Goal: Task Accomplishment & Management: Use online tool/utility

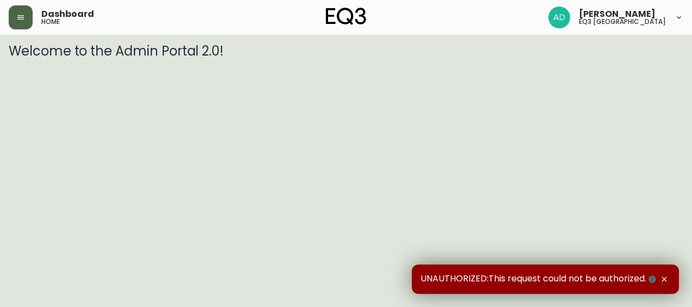
click at [20, 24] on button "button" at bounding box center [21, 17] width 24 height 24
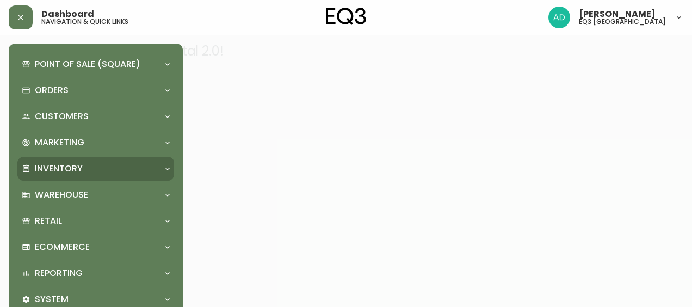
click at [41, 163] on p "Inventory" at bounding box center [59, 169] width 48 height 12
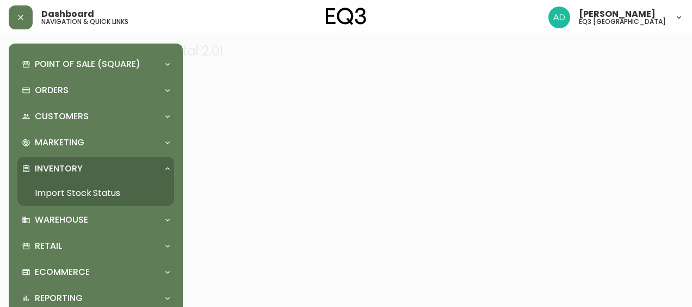
click at [98, 190] on link "Import Stock Status" at bounding box center [95, 193] width 157 height 25
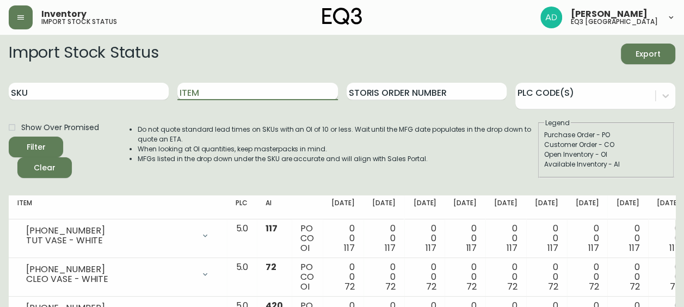
click at [203, 92] on input "Item" at bounding box center [257, 91] width 160 height 17
click at [9, 137] on button "Filter" at bounding box center [36, 147] width 54 height 21
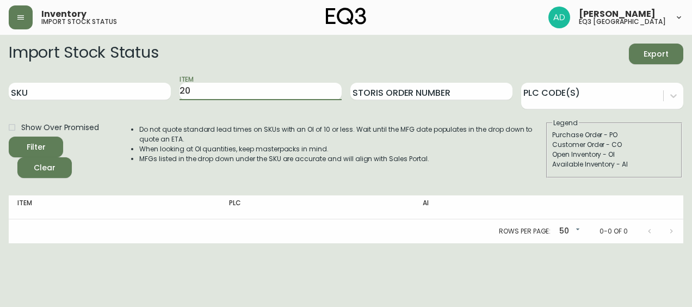
type input "2"
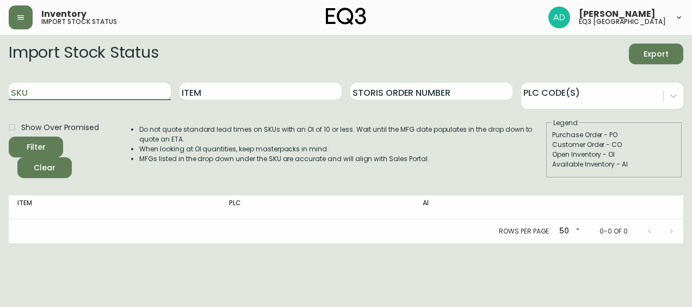
click at [55, 90] on input "SKU" at bounding box center [90, 91] width 162 height 17
type input "2030-506"
click at [9, 137] on button "Filter" at bounding box center [36, 147] width 54 height 21
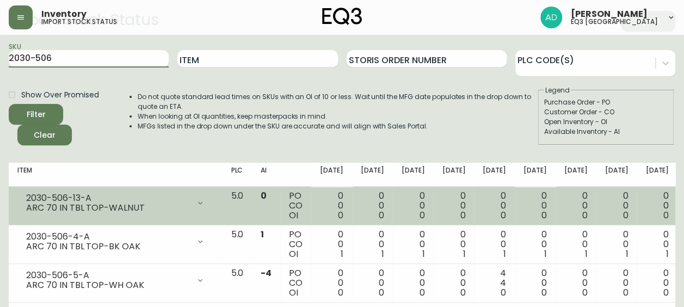
scroll to position [60, 0]
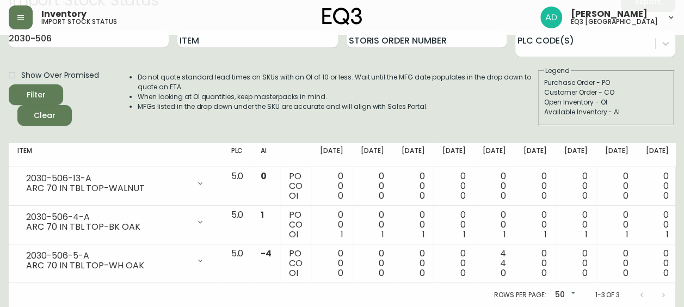
click at [308, 283] on div "Rows per page: 50 50 1-3 of 3" at bounding box center [342, 295] width 666 height 24
